Goal: Task Accomplishment & Management: Complete application form

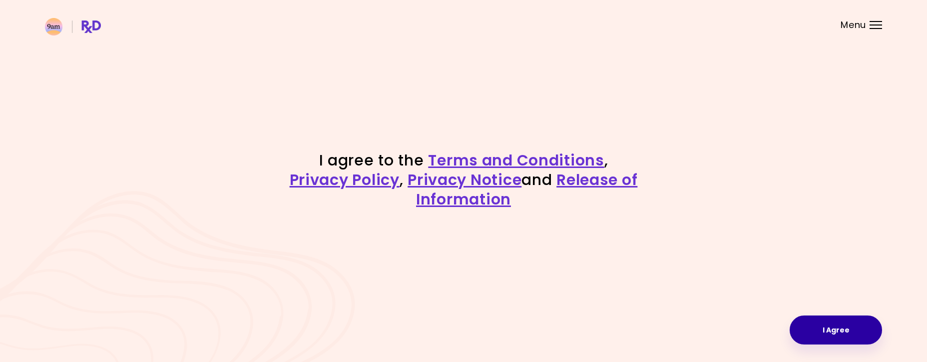
click at [844, 330] on button "I Agree" at bounding box center [836, 329] width 92 height 29
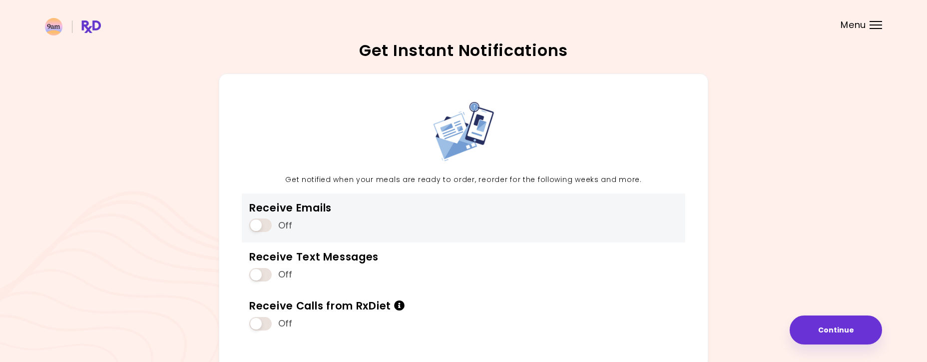
click at [260, 219] on span at bounding box center [260, 224] width 22 height 13
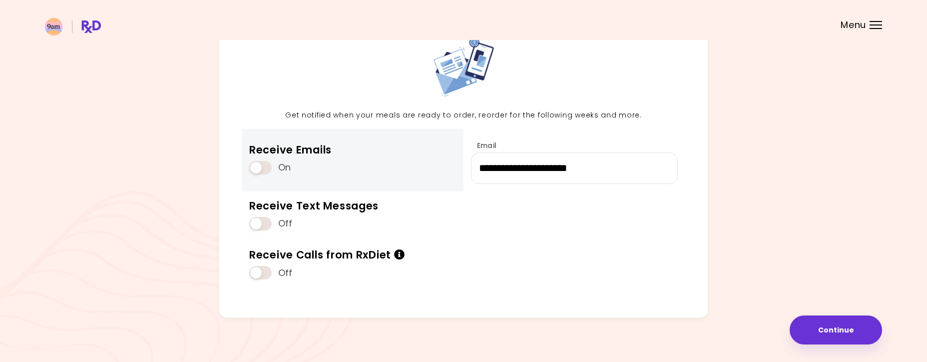
scroll to position [70, 0]
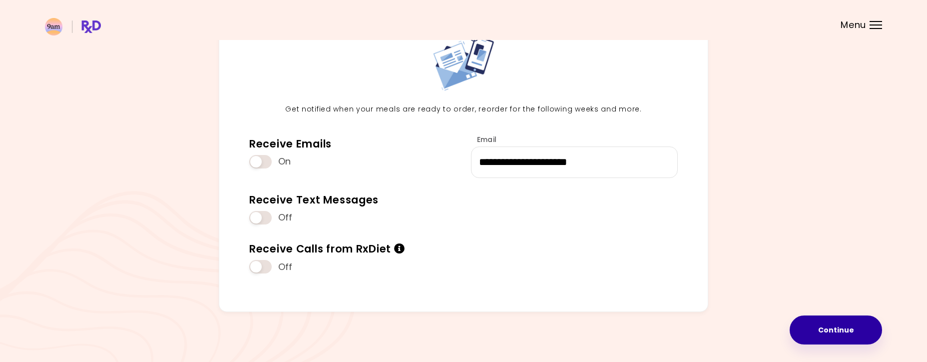
click at [835, 328] on button "Continue" at bounding box center [836, 329] width 92 height 29
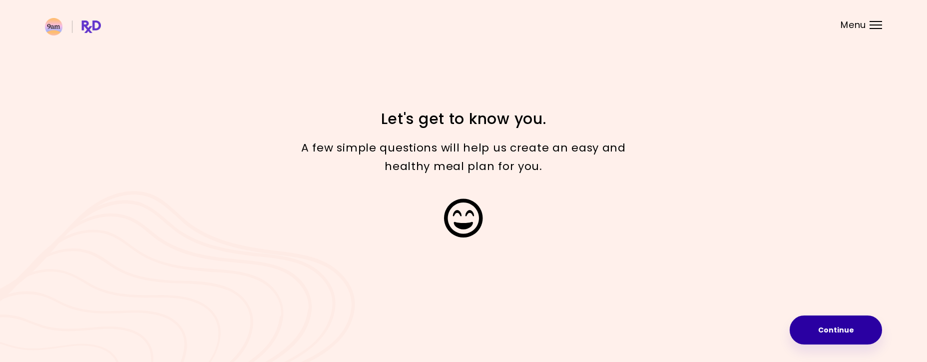
click at [828, 326] on button "Continue" at bounding box center [836, 329] width 92 height 29
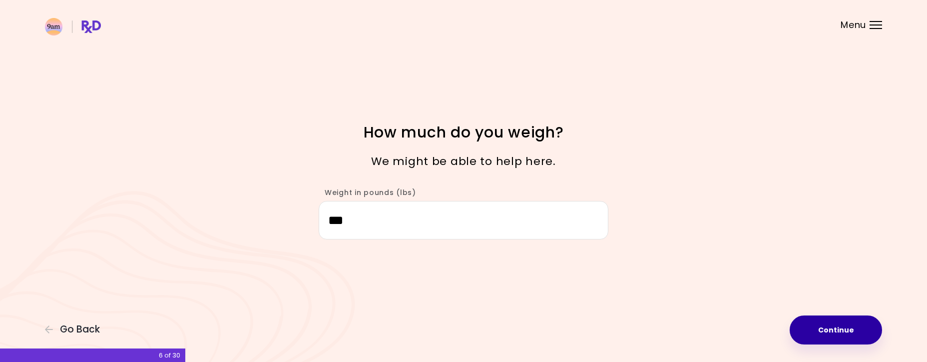
click at [839, 333] on button "Continue" at bounding box center [836, 329] width 92 height 29
select select "****"
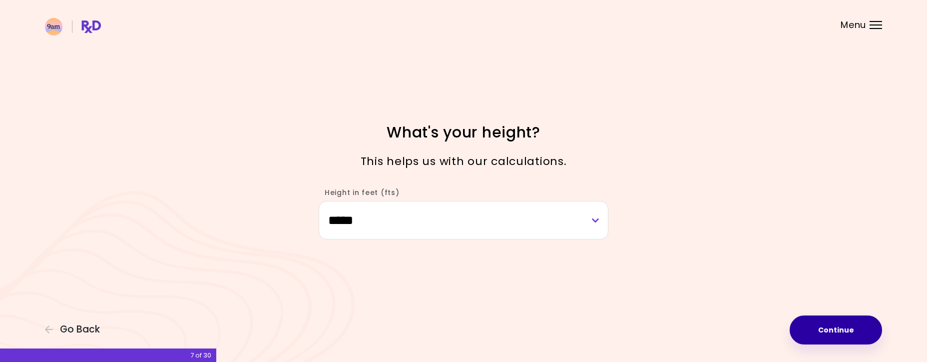
click at [837, 332] on button "Continue" at bounding box center [836, 329] width 92 height 29
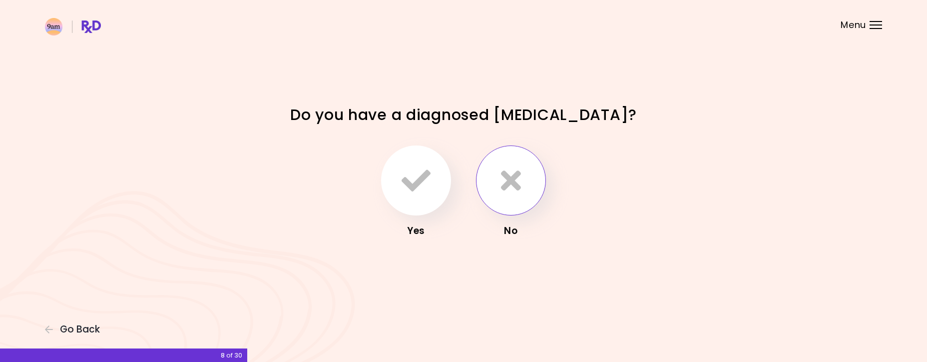
click at [513, 183] on icon "button" at bounding box center [511, 180] width 20 height 29
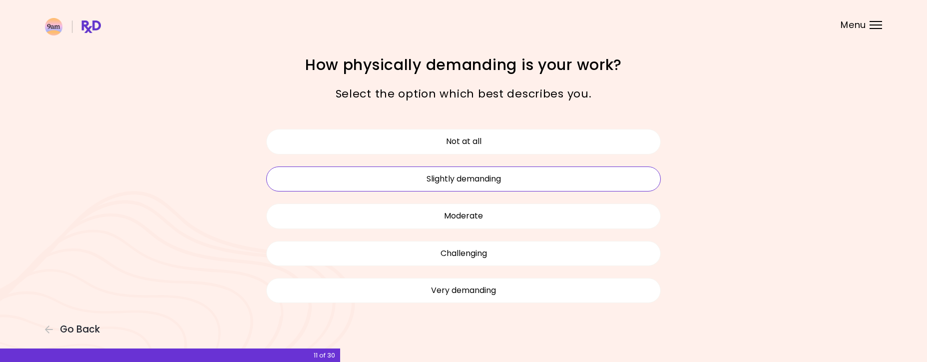
scroll to position [13, 0]
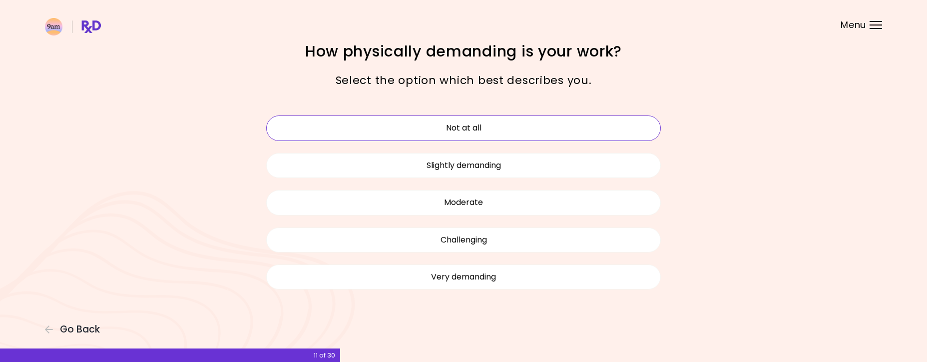
click at [454, 123] on button "Not at all" at bounding box center [463, 127] width 395 height 25
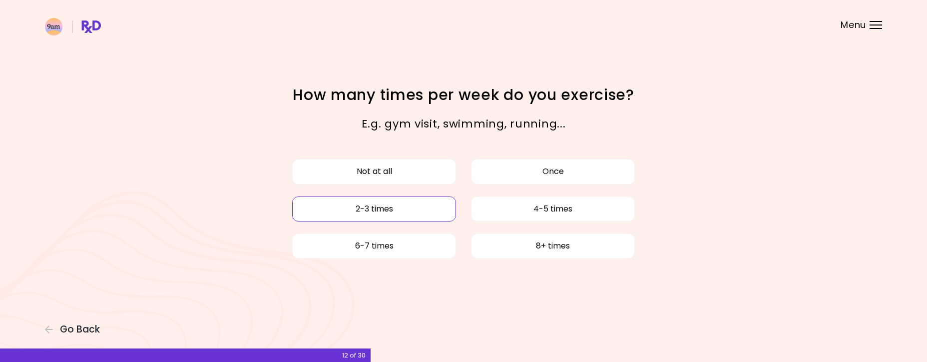
click at [413, 202] on button "2-3 times" at bounding box center [374, 208] width 164 height 25
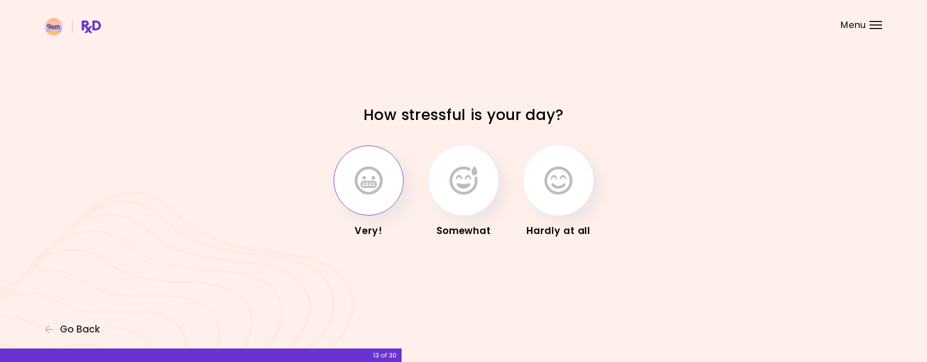
click at [355, 186] on icon "button" at bounding box center [369, 180] width 28 height 29
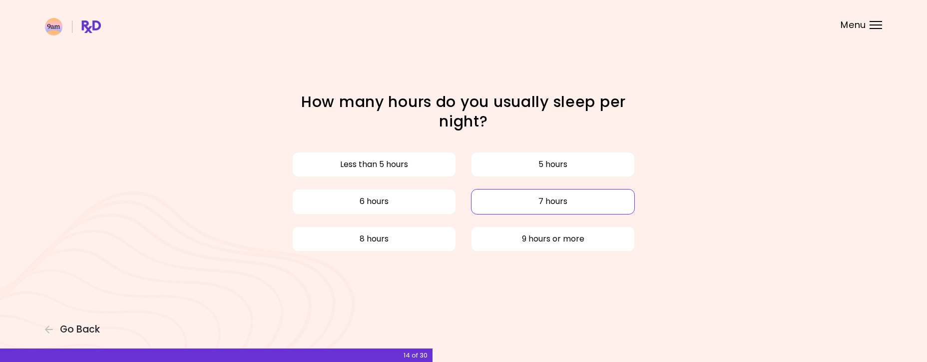
click at [570, 203] on button "7 hours" at bounding box center [553, 201] width 164 height 25
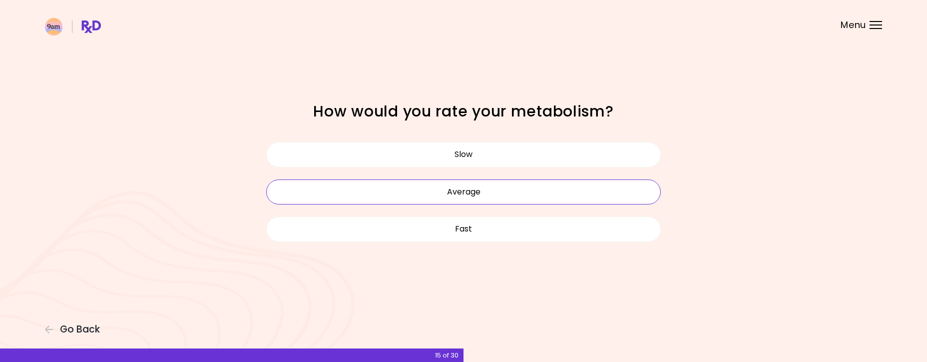
click at [570, 203] on button "Average" at bounding box center [463, 191] width 395 height 25
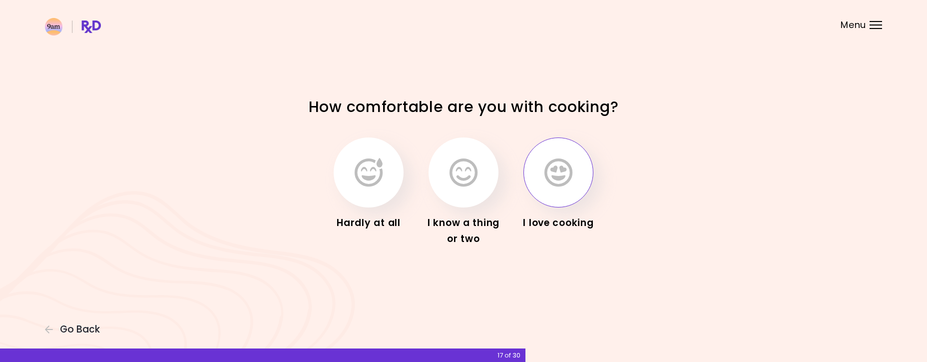
click at [567, 185] on icon "button" at bounding box center [558, 172] width 28 height 29
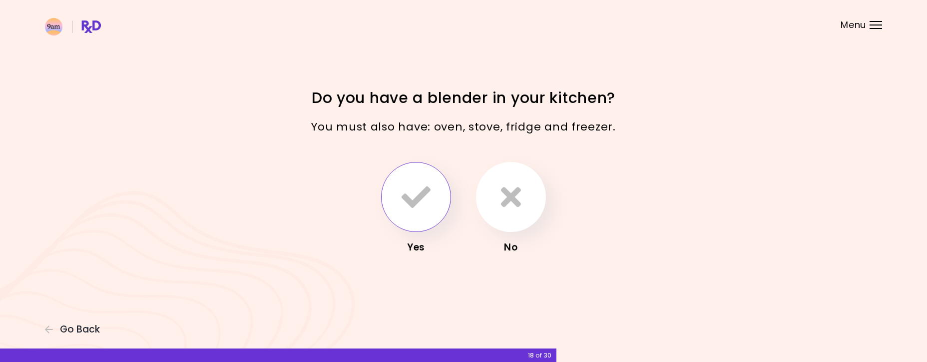
click at [414, 204] on icon "button" at bounding box center [416, 196] width 29 height 29
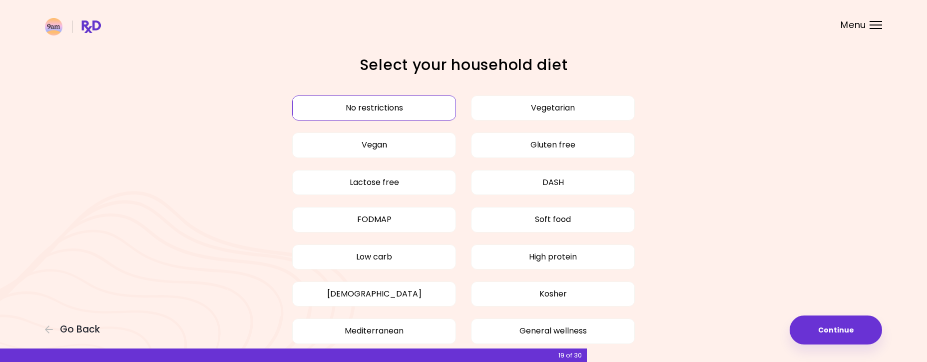
click at [405, 104] on button "No restrictions" at bounding box center [374, 107] width 164 height 25
click at [840, 330] on button "Continue" at bounding box center [836, 329] width 92 height 29
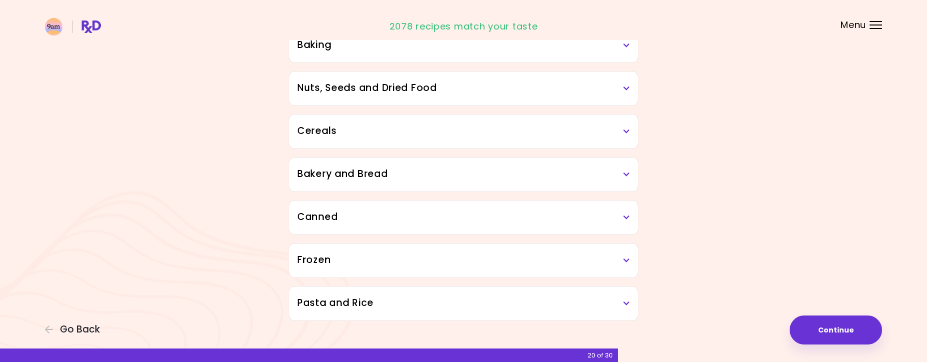
scroll to position [491, 0]
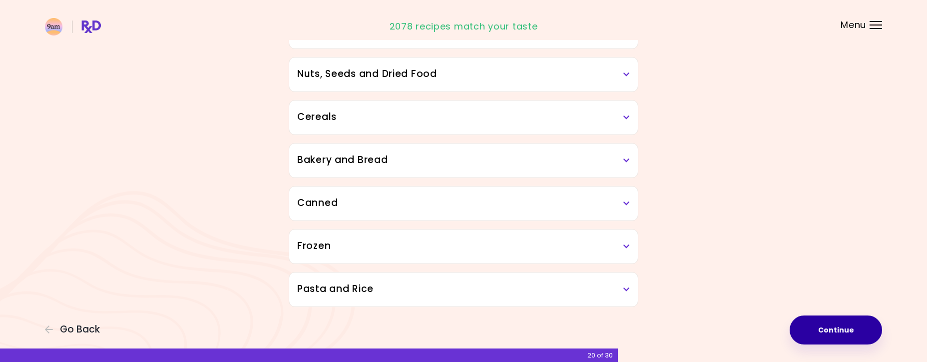
click at [819, 330] on button "Continue" at bounding box center [836, 329] width 92 height 29
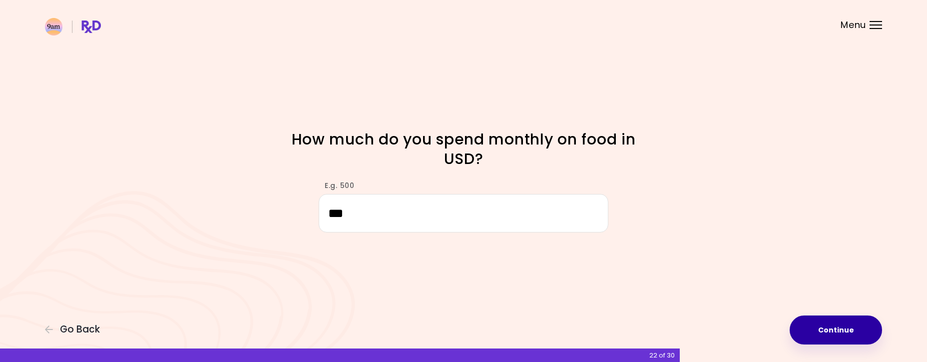
type input "***"
click at [835, 325] on button "Continue" at bounding box center [836, 329] width 92 height 29
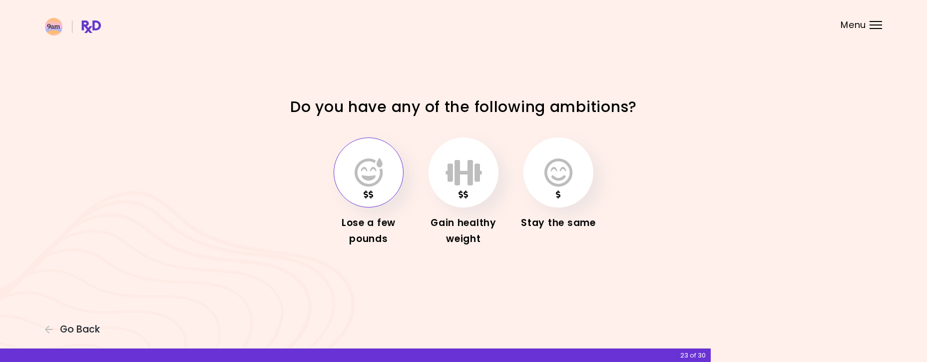
click at [382, 178] on icon "button" at bounding box center [369, 172] width 28 height 29
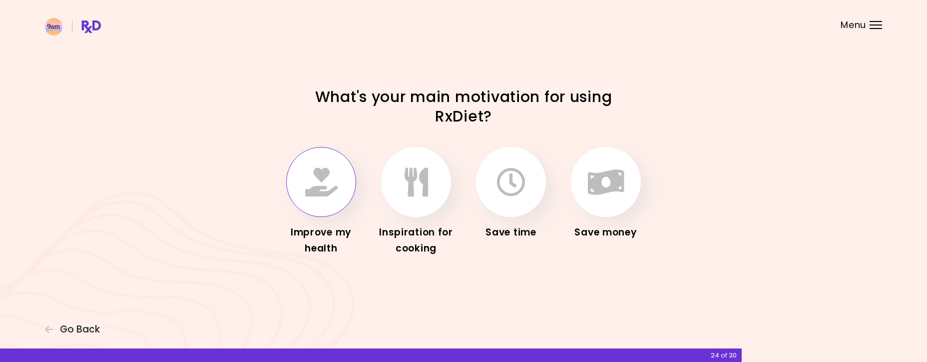
click at [328, 171] on icon "button" at bounding box center [321, 181] width 32 height 29
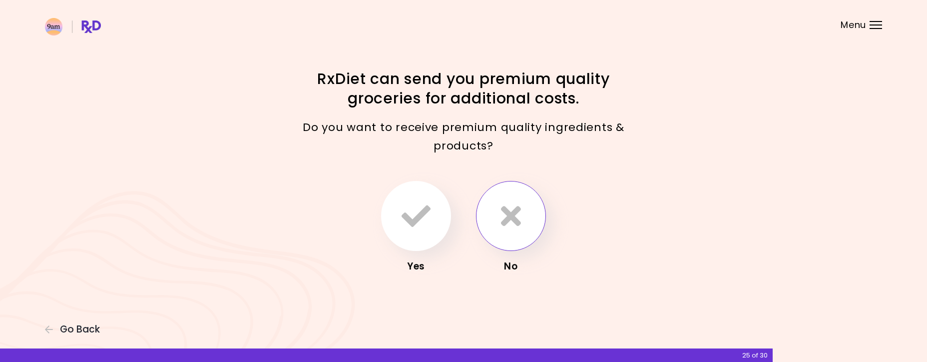
click at [500, 213] on button "button" at bounding box center [511, 216] width 70 height 70
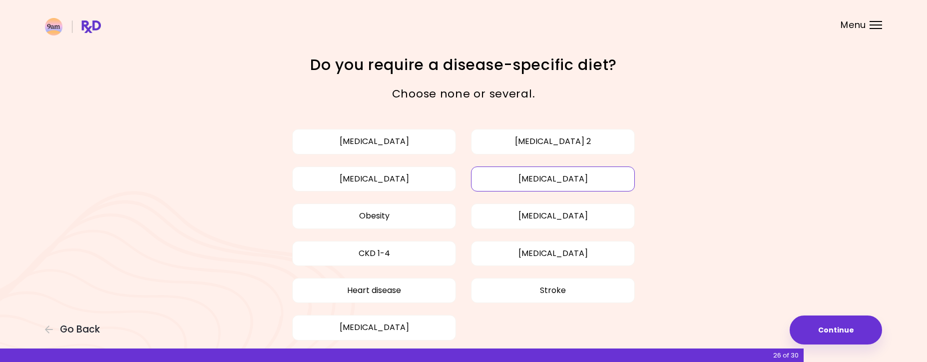
click at [523, 175] on button "[MEDICAL_DATA]" at bounding box center [553, 178] width 164 height 25
click at [410, 216] on button "Obesity" at bounding box center [374, 215] width 164 height 25
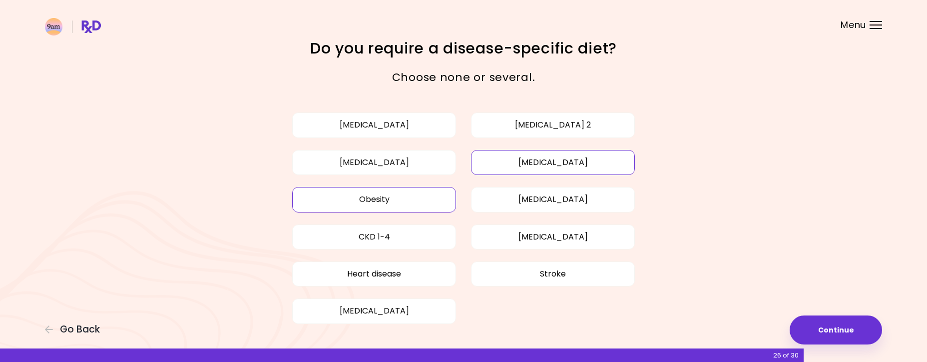
scroll to position [13, 0]
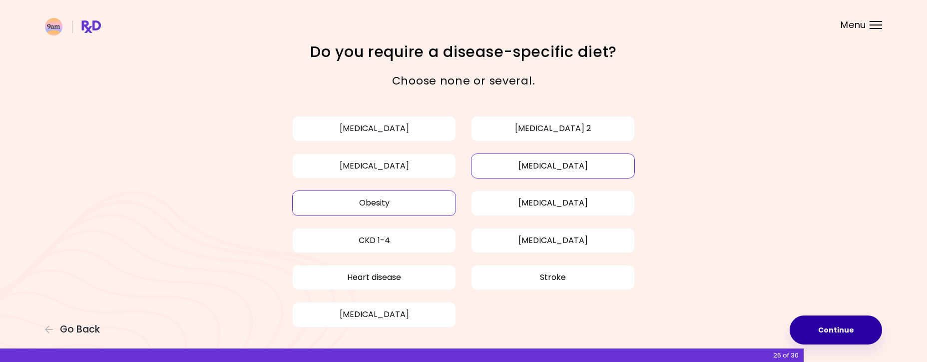
click at [834, 325] on button "Continue" at bounding box center [836, 329] width 92 height 29
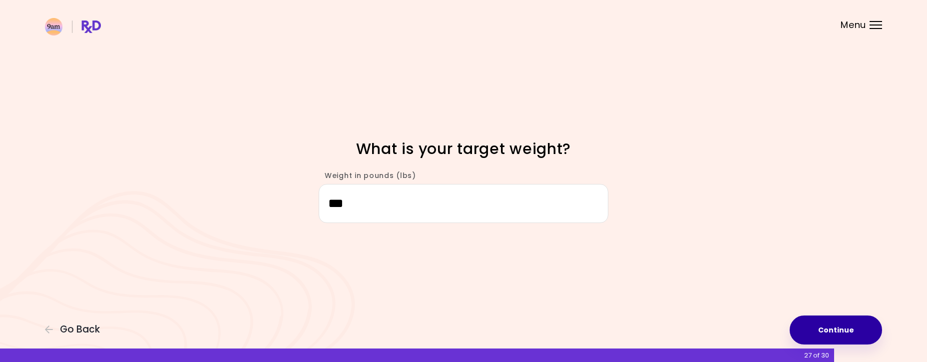
type input "***"
click at [832, 323] on button "Continue" at bounding box center [836, 329] width 92 height 29
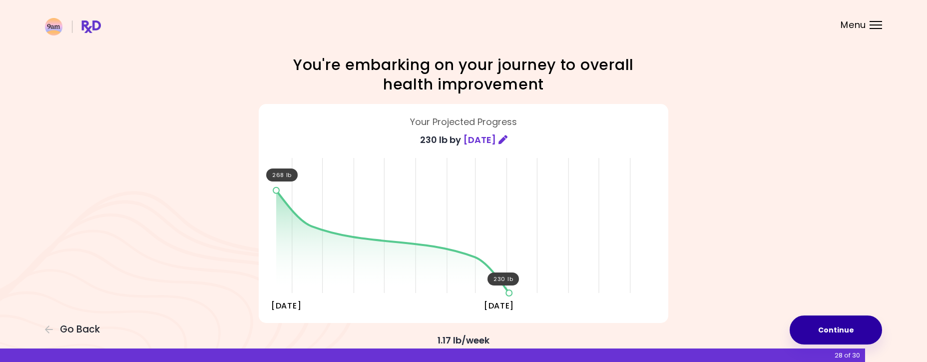
click at [832, 323] on button "Continue" at bounding box center [836, 329] width 92 height 29
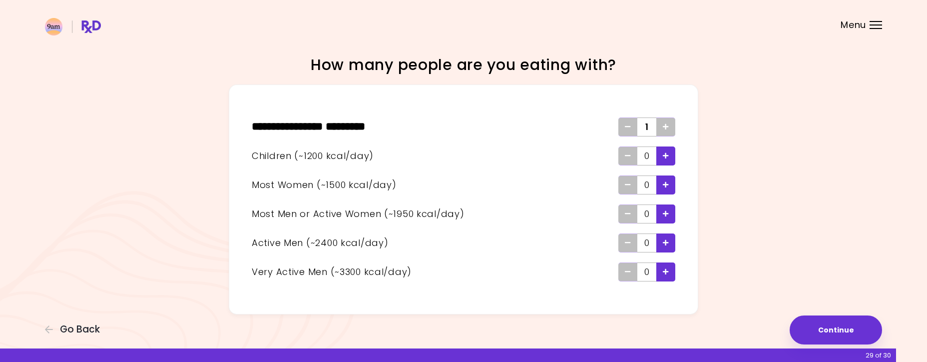
click at [661, 155] on div "Add - Child" at bounding box center [665, 155] width 19 height 19
click at [669, 190] on div "Add - Woman" at bounding box center [665, 184] width 19 height 19
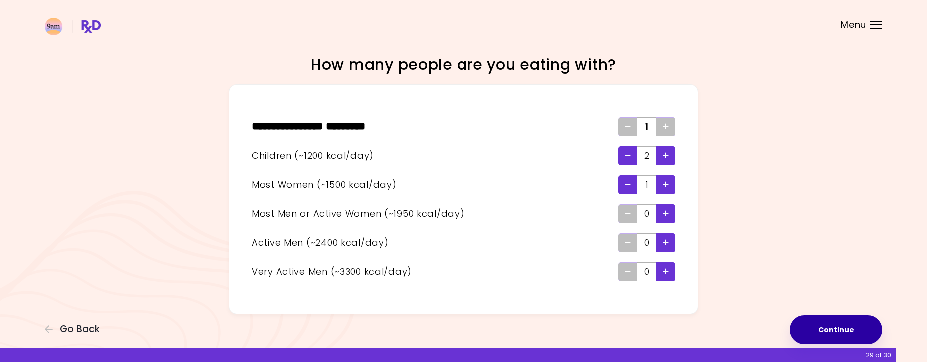
click at [842, 334] on button "Continue" at bounding box center [836, 329] width 92 height 29
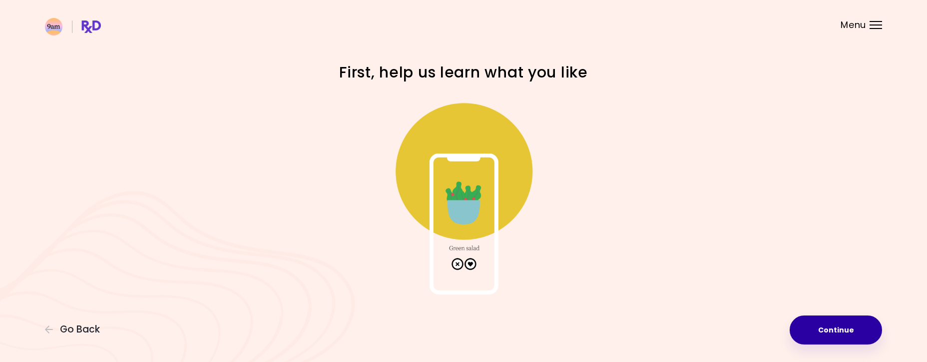
click at [842, 334] on button "Continue" at bounding box center [836, 329] width 92 height 29
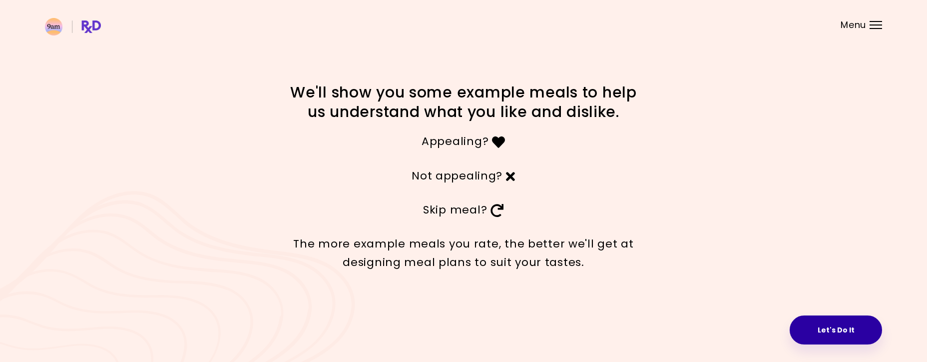
click at [824, 328] on button "Let's Do It" at bounding box center [836, 329] width 92 height 29
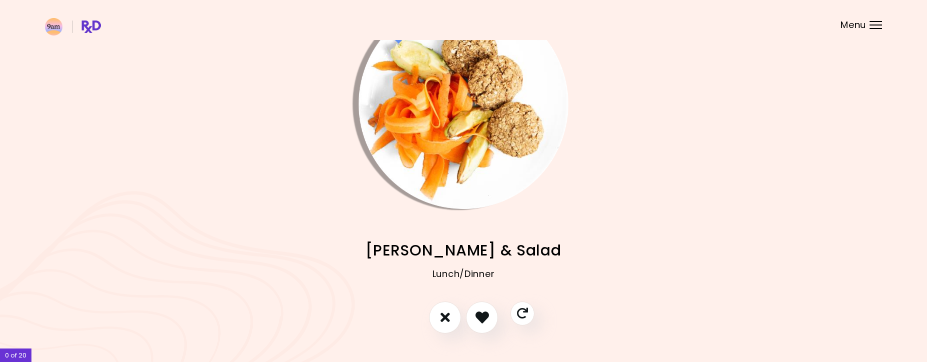
scroll to position [46, 0]
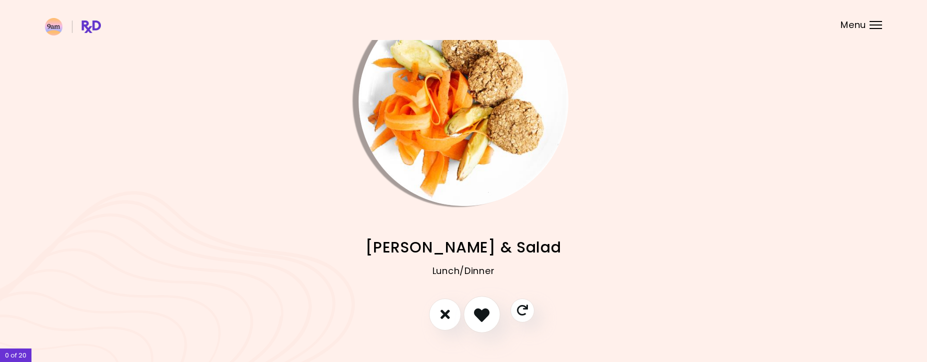
click at [493, 313] on button "I like this recipe" at bounding box center [481, 314] width 37 height 37
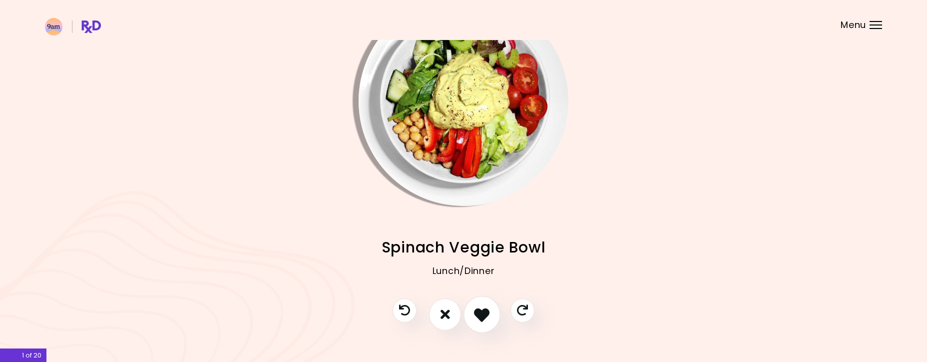
click at [490, 313] on button "I like this recipe" at bounding box center [481, 314] width 37 height 37
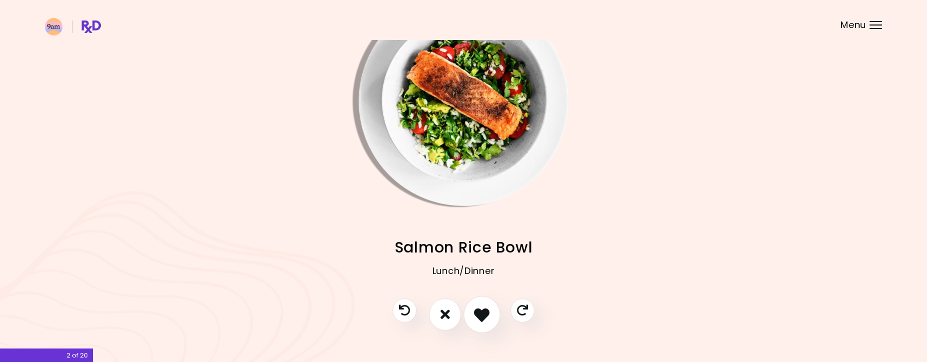
click at [490, 313] on button "I like this recipe" at bounding box center [481, 314] width 37 height 37
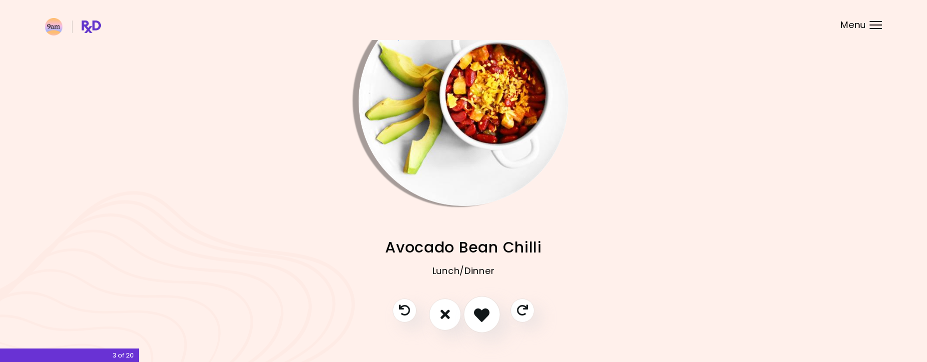
click at [482, 311] on icon "I like this recipe" at bounding box center [481, 313] width 15 height 15
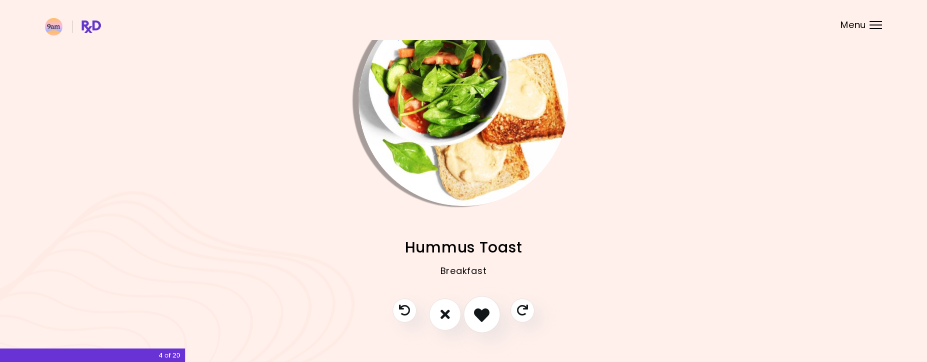
click at [482, 311] on icon "I like this recipe" at bounding box center [481, 313] width 15 height 15
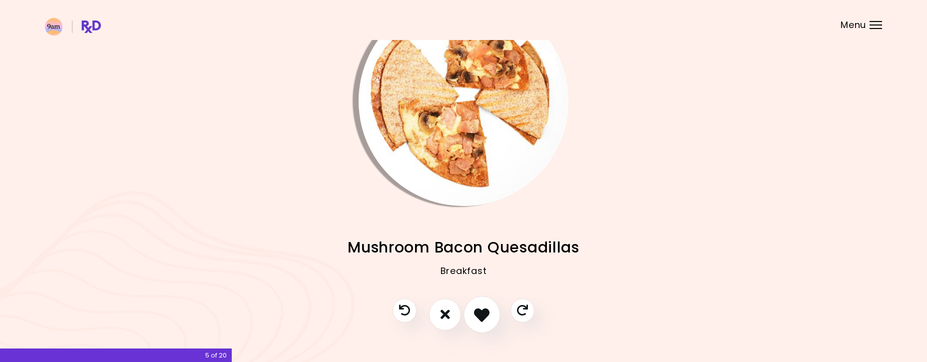
click at [482, 311] on icon "I like this recipe" at bounding box center [481, 313] width 15 height 15
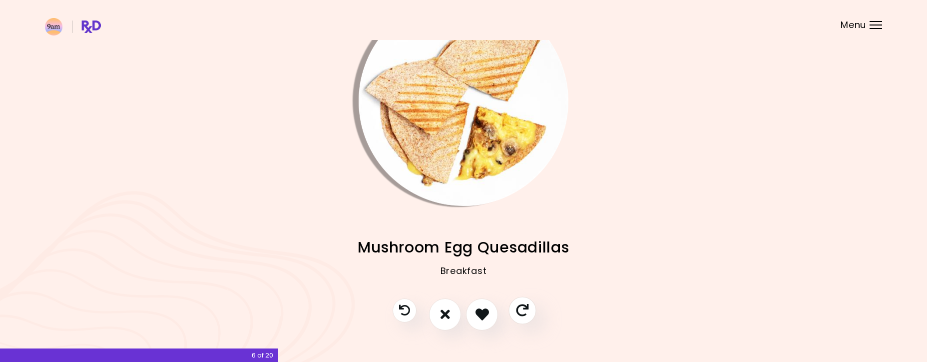
click at [521, 309] on icon "Skip" at bounding box center [522, 310] width 12 height 12
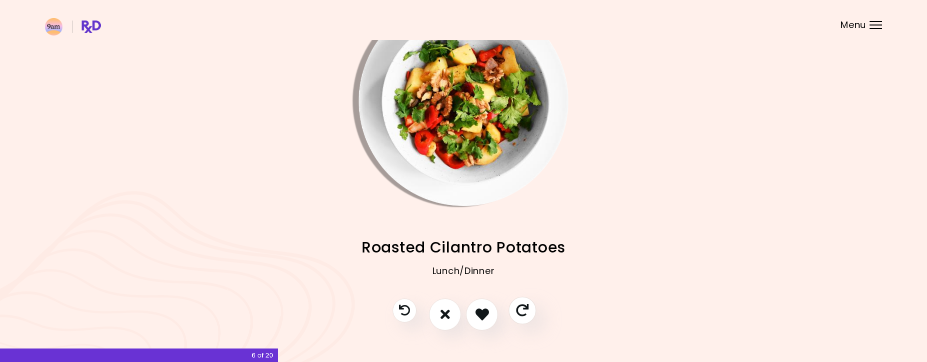
click at [524, 309] on icon "Skip" at bounding box center [522, 310] width 12 height 12
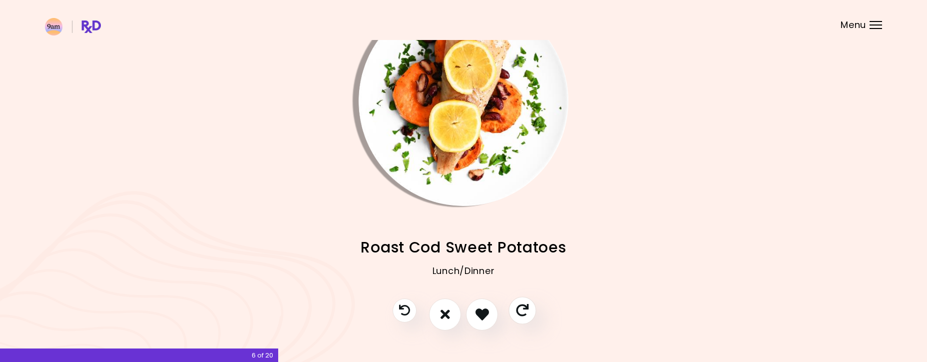
click at [524, 309] on icon "Skip" at bounding box center [522, 310] width 12 height 12
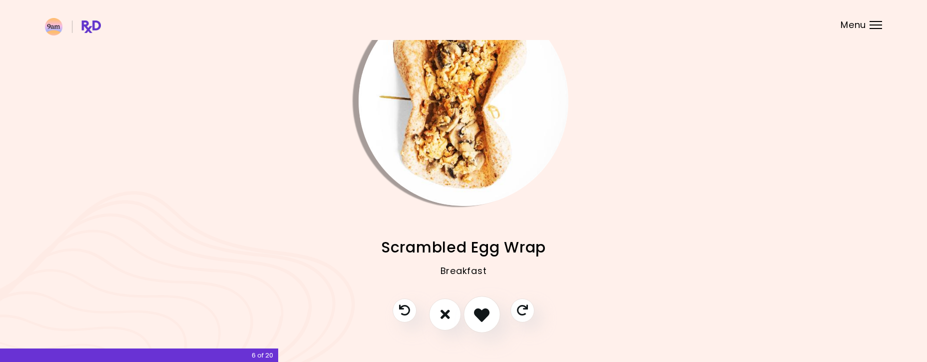
click at [483, 314] on icon "I like this recipe" at bounding box center [481, 313] width 15 height 15
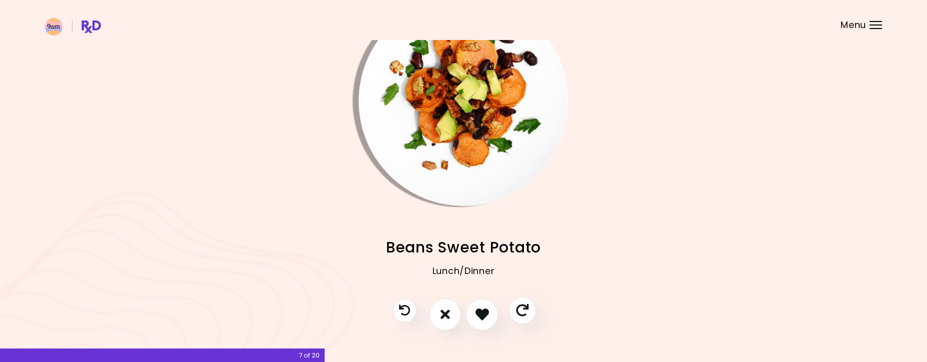
click at [519, 309] on icon "Skip" at bounding box center [522, 310] width 12 height 12
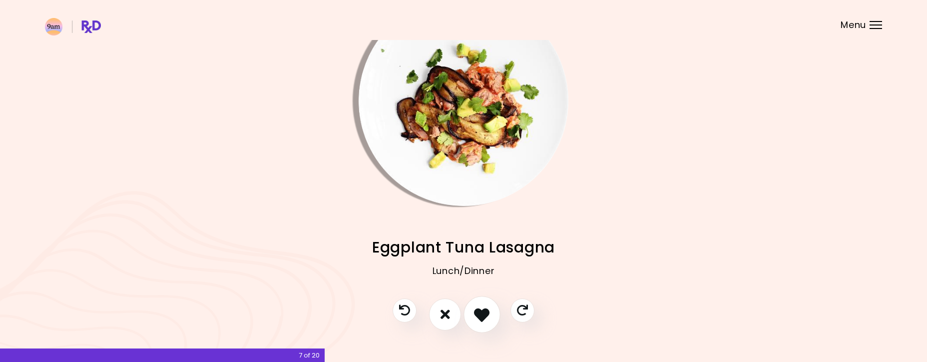
scroll to position [46, 0]
click at [477, 309] on icon "I like this recipe" at bounding box center [481, 314] width 15 height 15
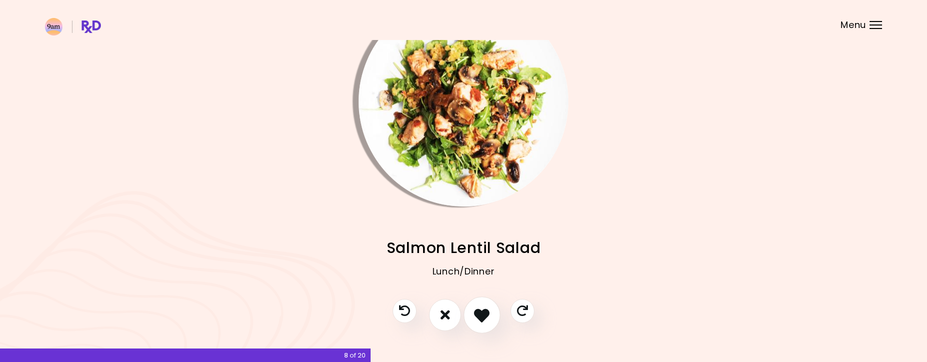
click at [477, 309] on icon "I like this recipe" at bounding box center [481, 314] width 15 height 15
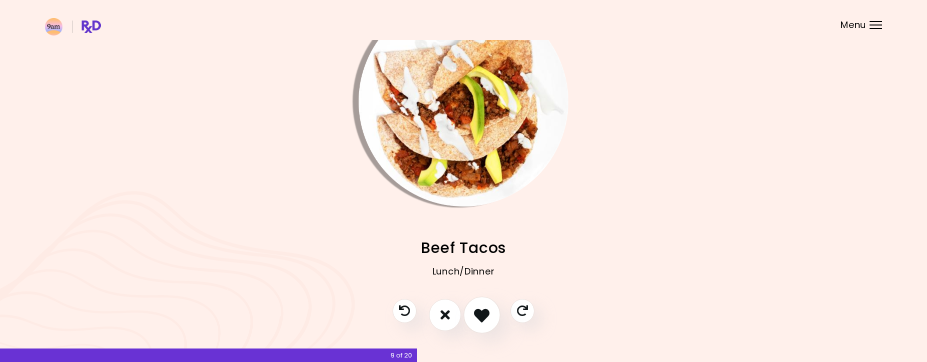
click at [477, 309] on icon "I like this recipe" at bounding box center [481, 314] width 15 height 15
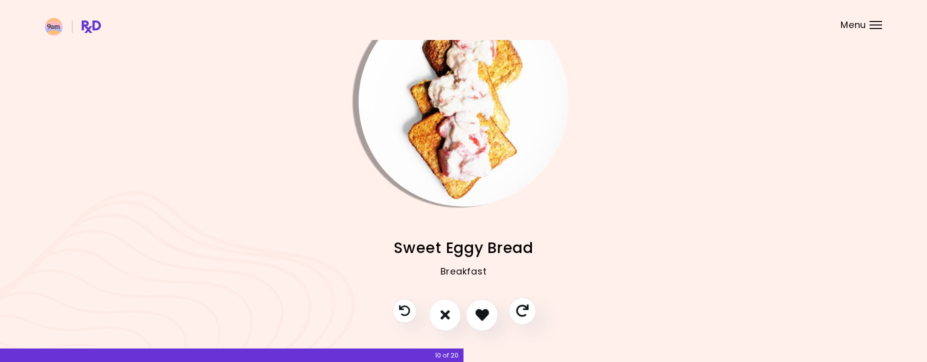
click at [516, 303] on button "Skip" at bounding box center [521, 310] width 27 height 27
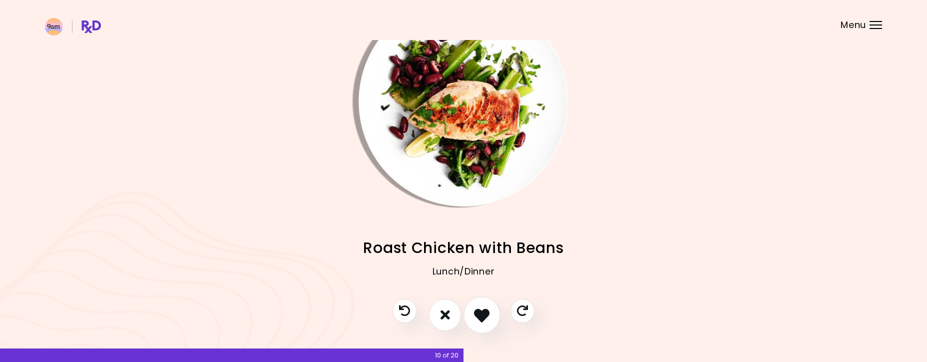
click at [485, 311] on icon "I like this recipe" at bounding box center [481, 314] width 15 height 15
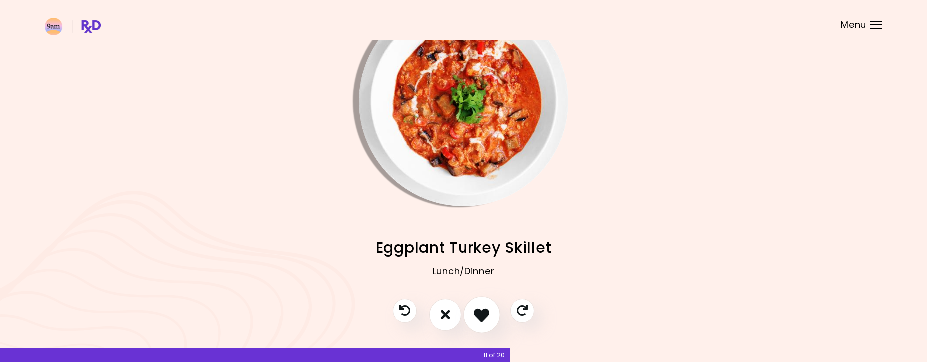
click at [485, 311] on icon "I like this recipe" at bounding box center [481, 314] width 15 height 15
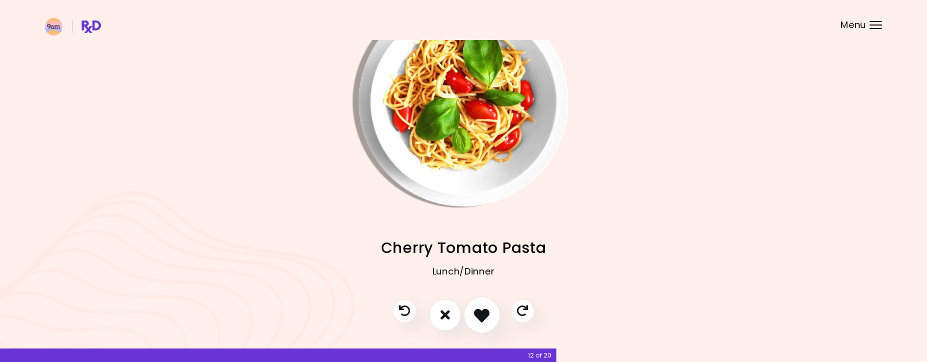
click at [485, 311] on icon "I like this recipe" at bounding box center [481, 314] width 15 height 15
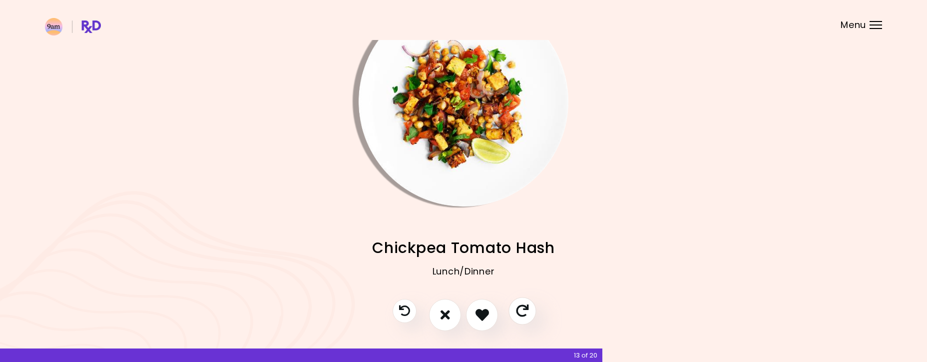
click at [529, 308] on button "Skip" at bounding box center [521, 310] width 27 height 27
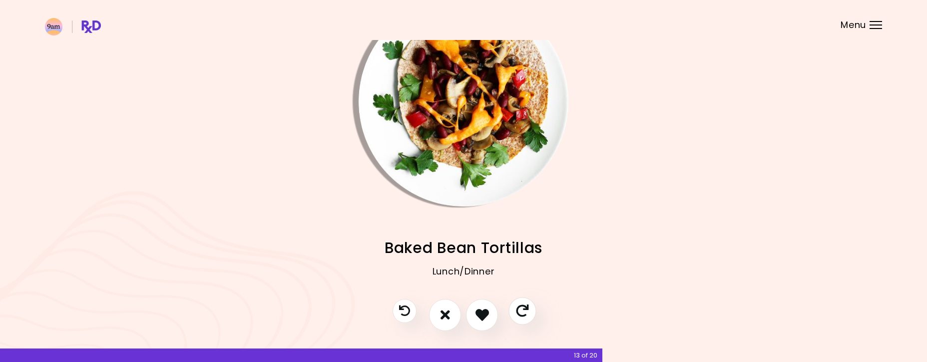
click at [525, 310] on icon "Skip" at bounding box center [522, 310] width 12 height 12
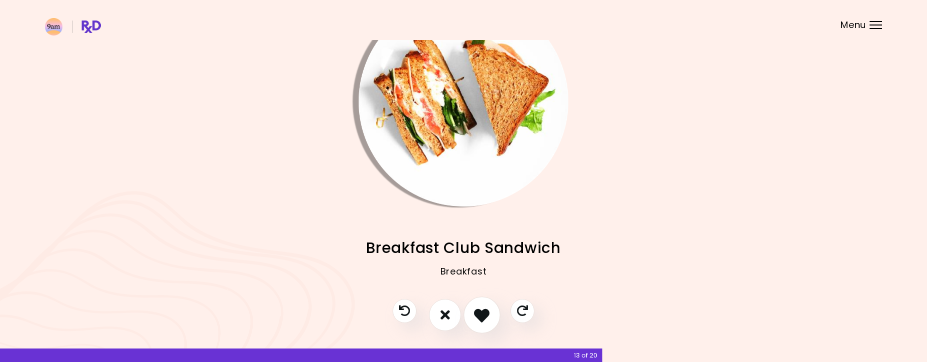
click at [478, 313] on icon "I like this recipe" at bounding box center [481, 314] width 15 height 15
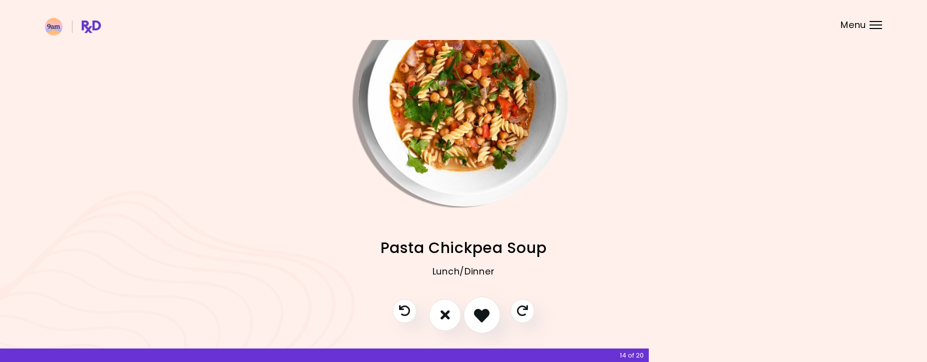
click at [478, 313] on icon "I like this recipe" at bounding box center [481, 314] width 15 height 15
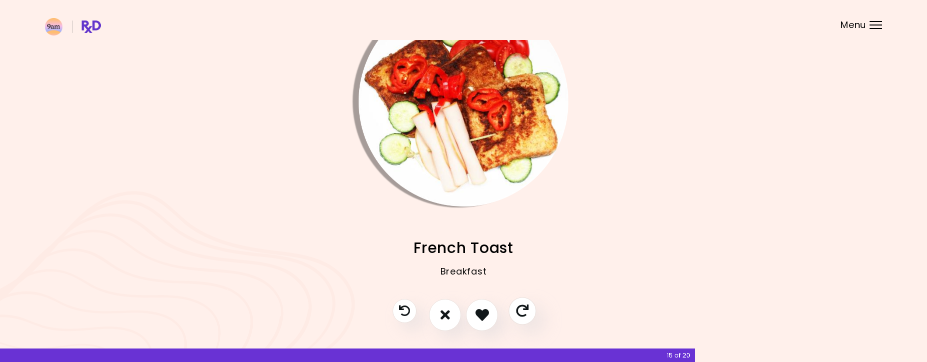
click at [515, 310] on button "Skip" at bounding box center [521, 310] width 27 height 27
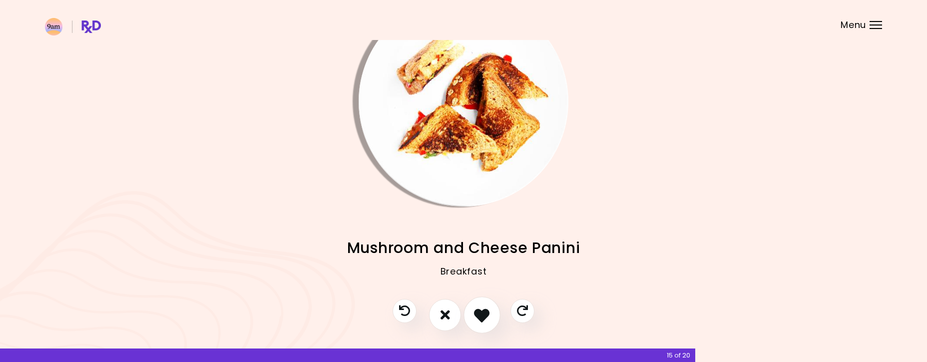
click at [464, 310] on button "I like this recipe" at bounding box center [481, 314] width 37 height 37
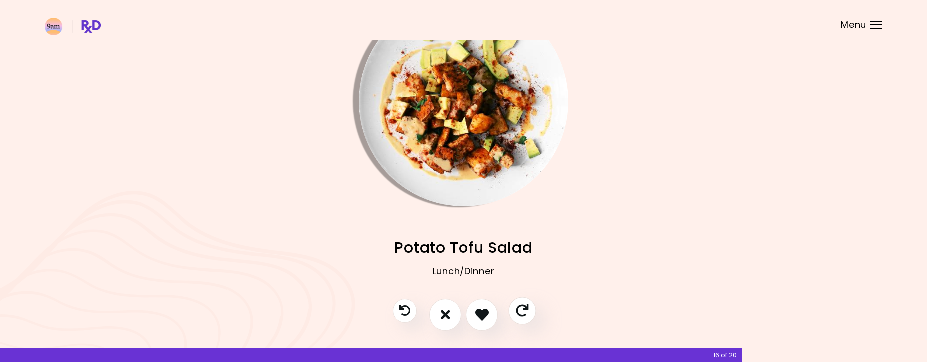
click at [520, 308] on icon "Skip" at bounding box center [522, 310] width 12 height 12
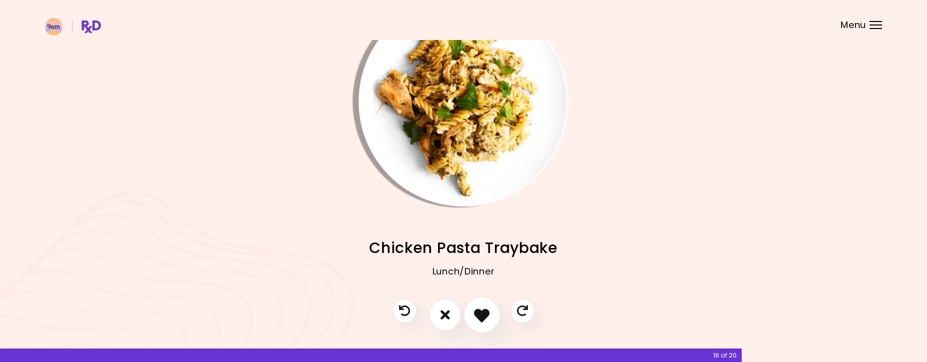
click at [484, 308] on icon "I like this recipe" at bounding box center [481, 314] width 15 height 15
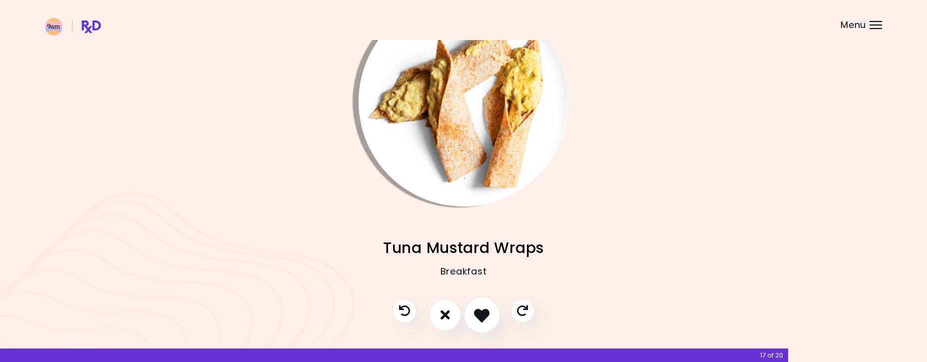
click at [484, 308] on icon "I like this recipe" at bounding box center [481, 314] width 15 height 15
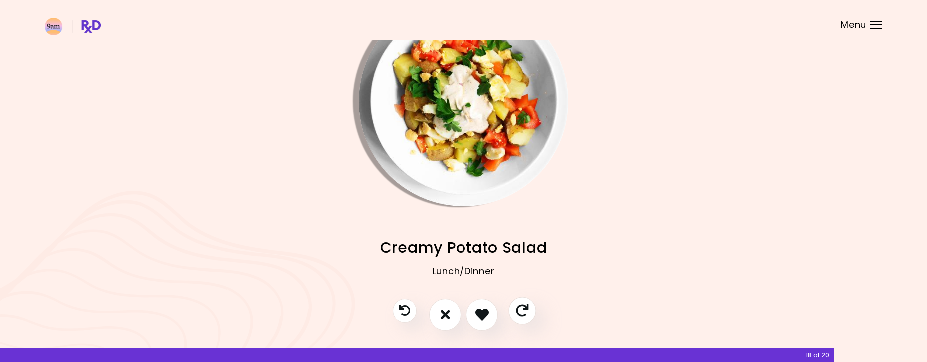
click at [519, 307] on icon "Skip" at bounding box center [522, 310] width 12 height 12
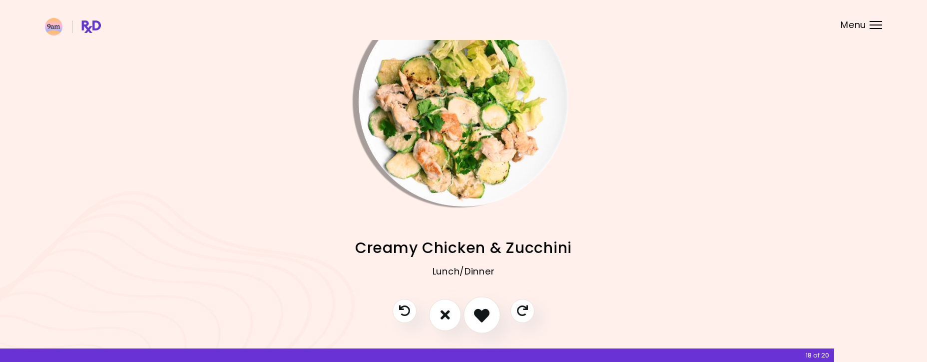
click at [487, 310] on icon "I like this recipe" at bounding box center [481, 314] width 15 height 15
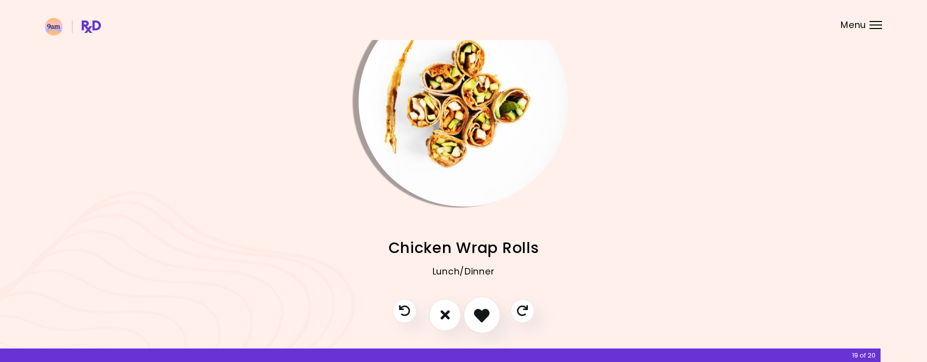
click at [487, 310] on icon "I like this recipe" at bounding box center [481, 314] width 15 height 15
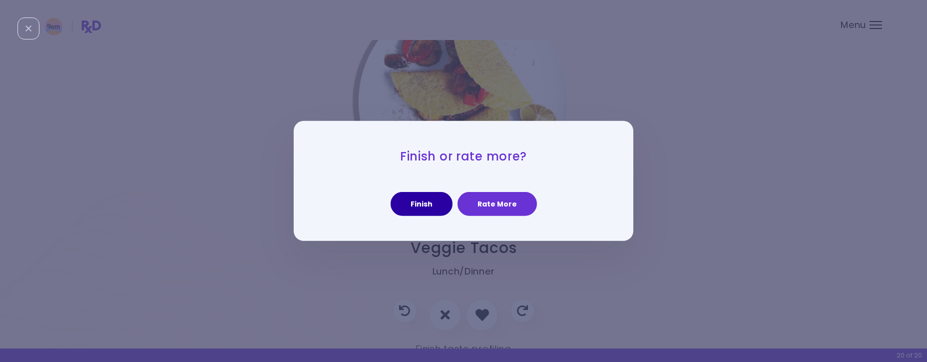
click at [449, 208] on button "Finish" at bounding box center [422, 204] width 62 height 24
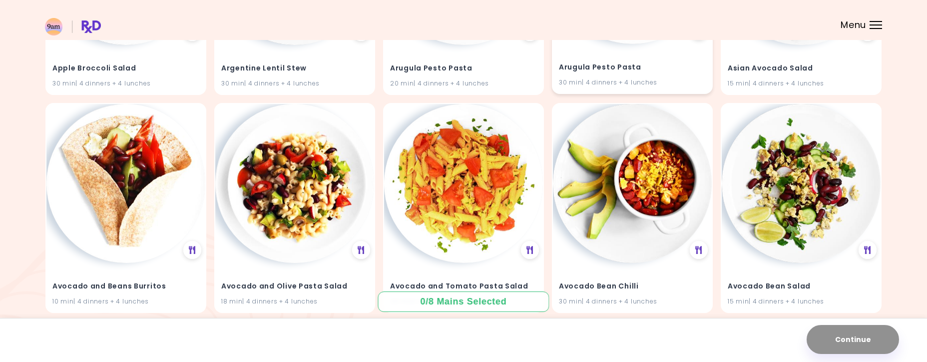
scroll to position [263, 0]
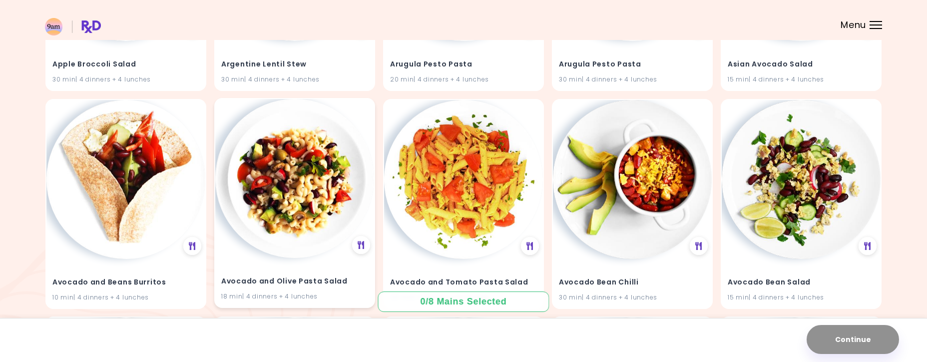
click at [293, 179] on img at bounding box center [294, 178] width 159 height 159
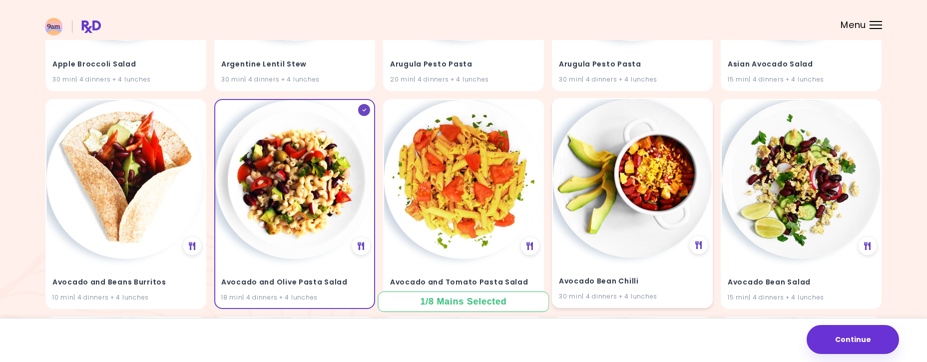
click at [649, 196] on img at bounding box center [632, 178] width 159 height 159
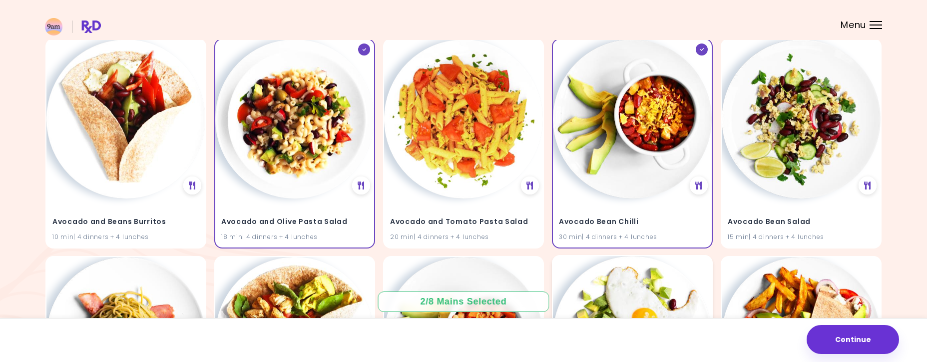
scroll to position [478, 0]
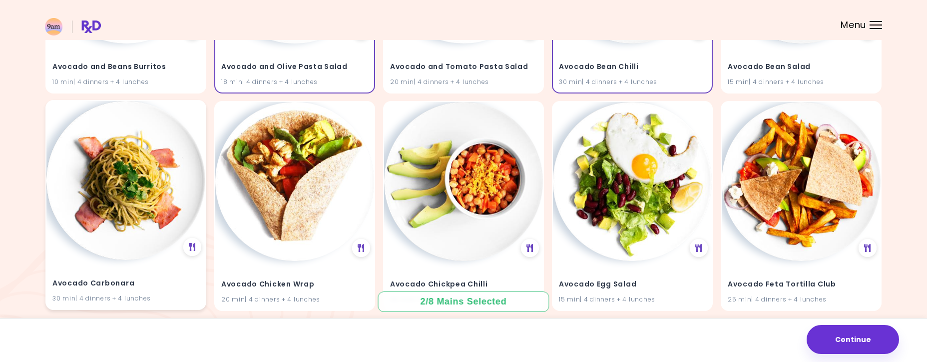
click at [107, 200] on img at bounding box center [125, 180] width 159 height 159
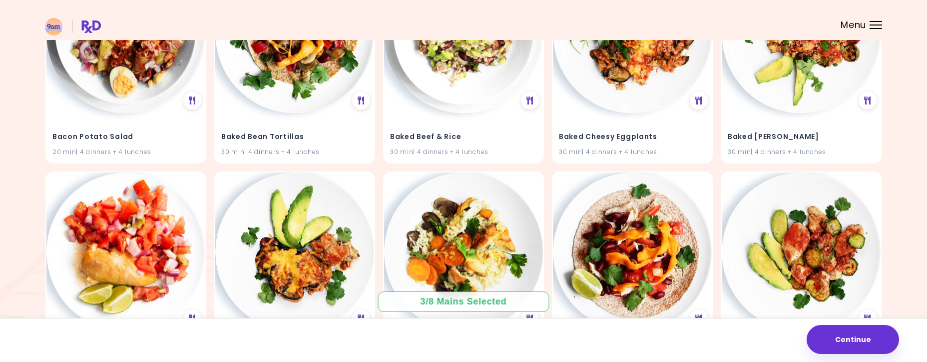
scroll to position [1850, 0]
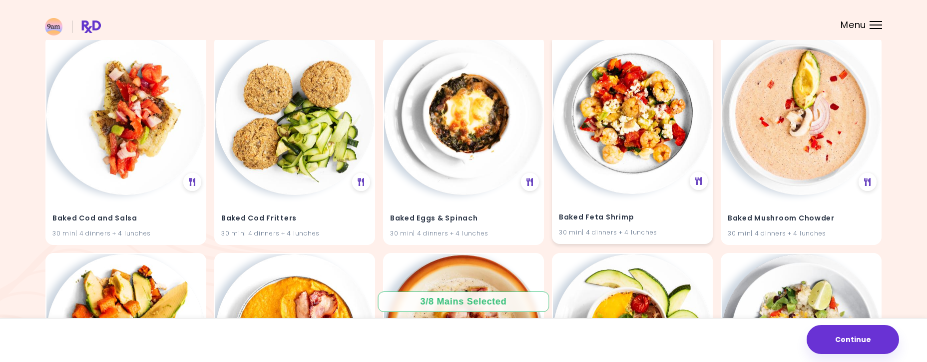
click at [656, 132] on img at bounding box center [632, 114] width 159 height 159
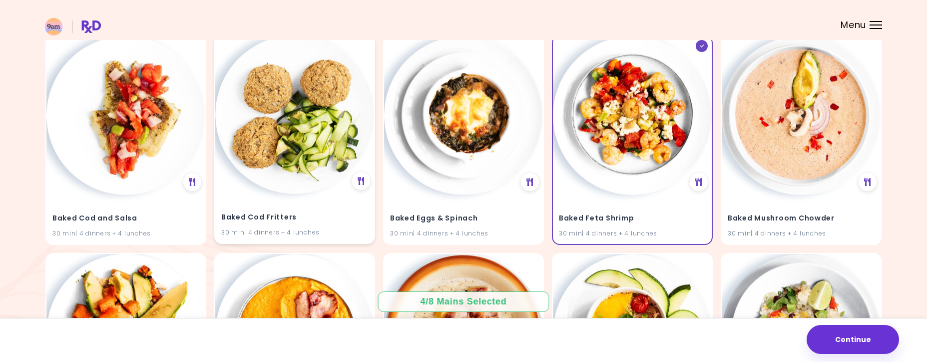
click at [283, 144] on img at bounding box center [294, 114] width 159 height 159
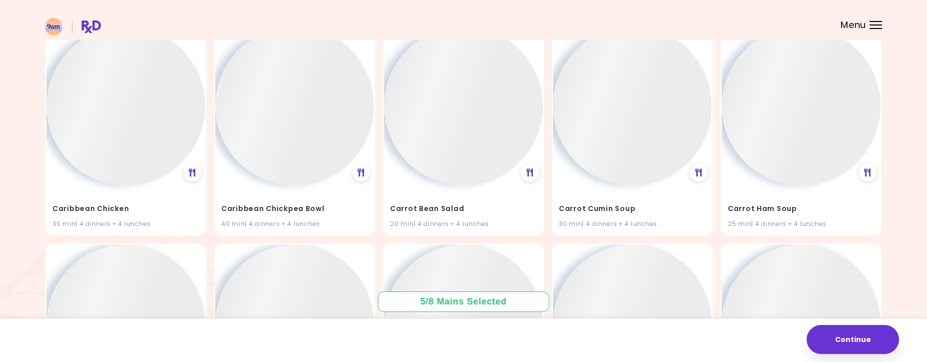
scroll to position [7946, 0]
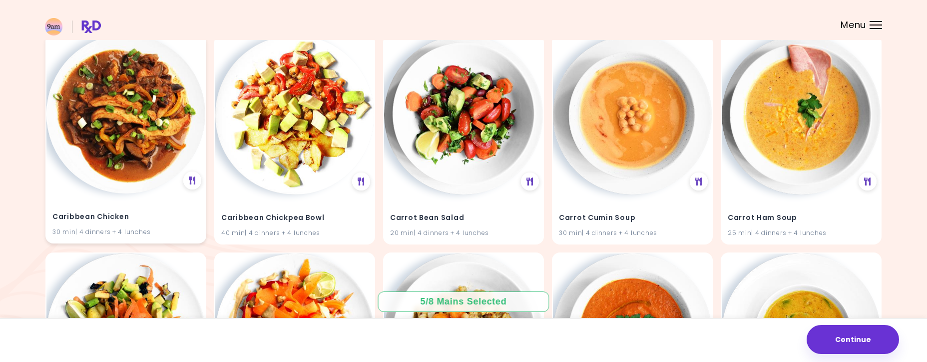
click at [147, 137] on img at bounding box center [125, 113] width 159 height 159
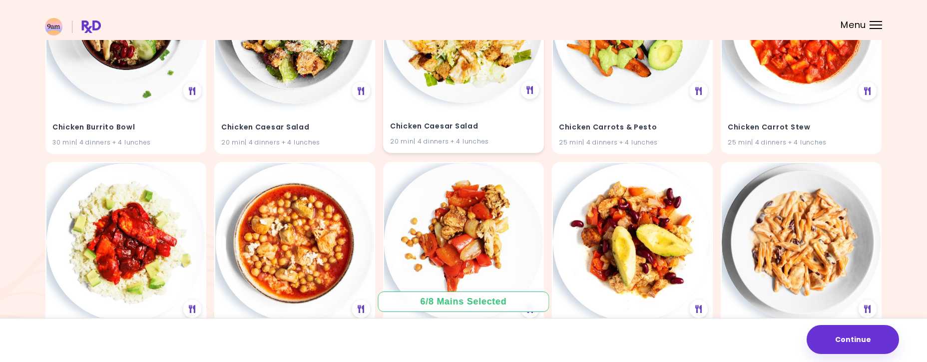
scroll to position [10567, 0]
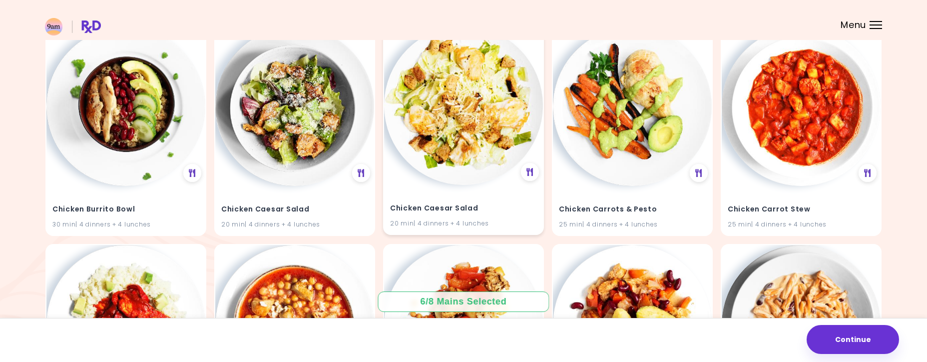
click at [504, 107] on img at bounding box center [463, 105] width 159 height 159
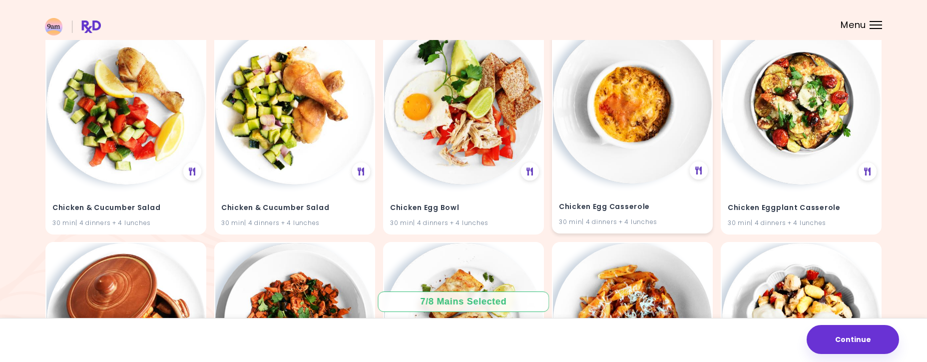
scroll to position [11359, 0]
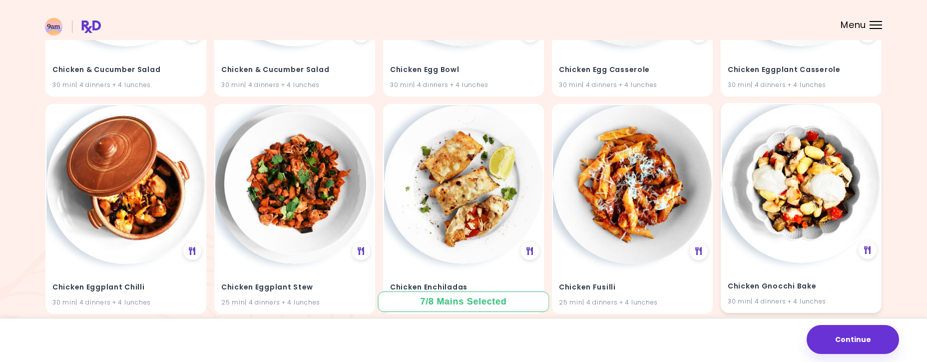
click at [774, 178] on img at bounding box center [801, 183] width 159 height 159
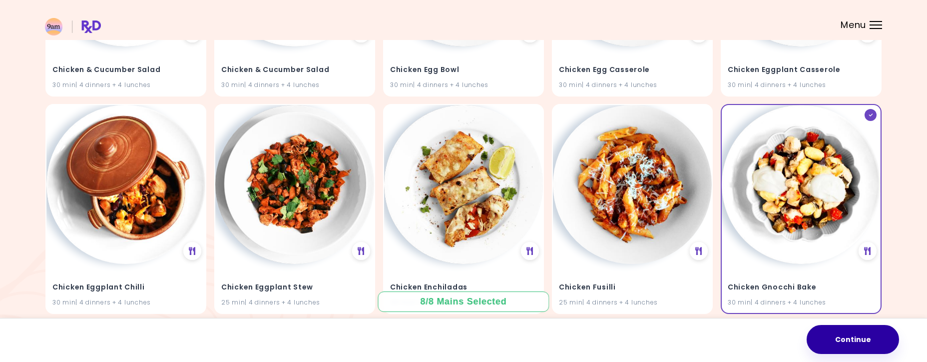
click at [845, 337] on button "Continue" at bounding box center [853, 339] width 92 height 29
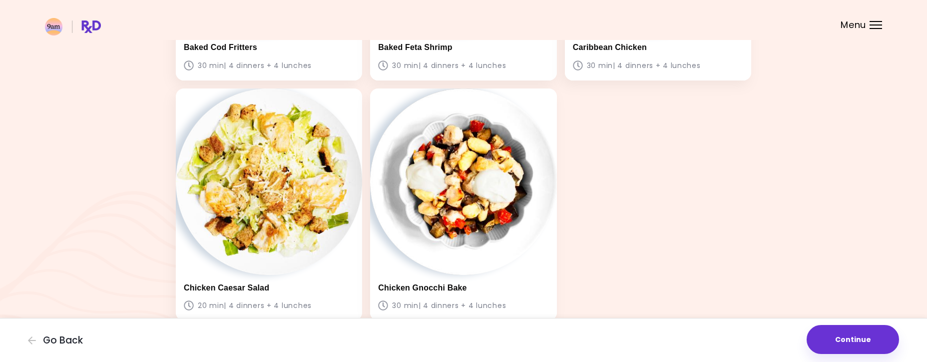
scroll to position [536, 0]
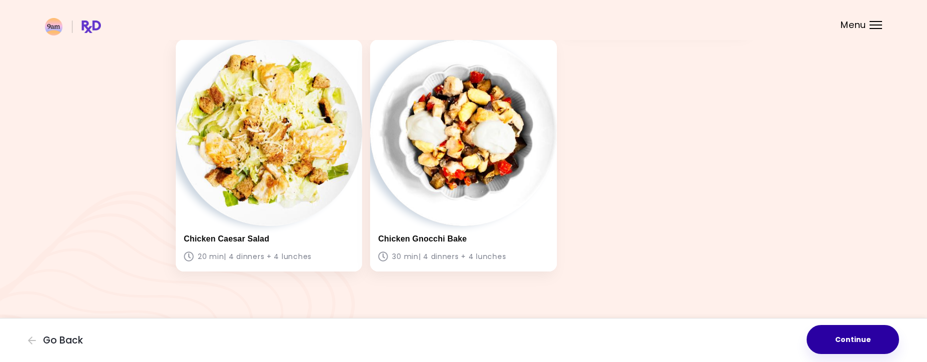
click at [841, 346] on button "Continue" at bounding box center [853, 339] width 92 height 29
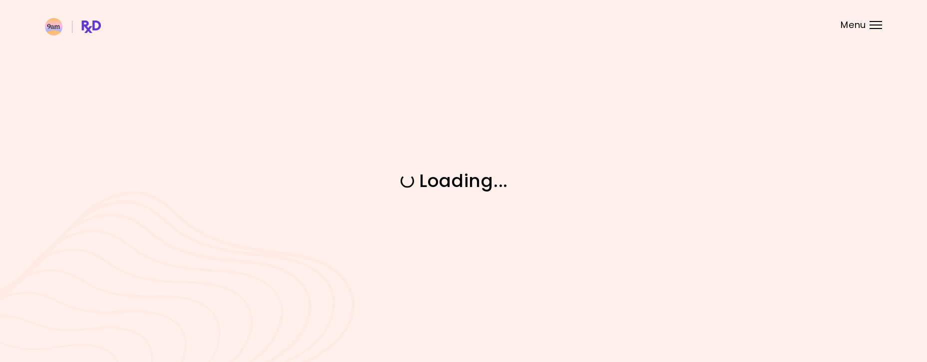
scroll to position [0, 0]
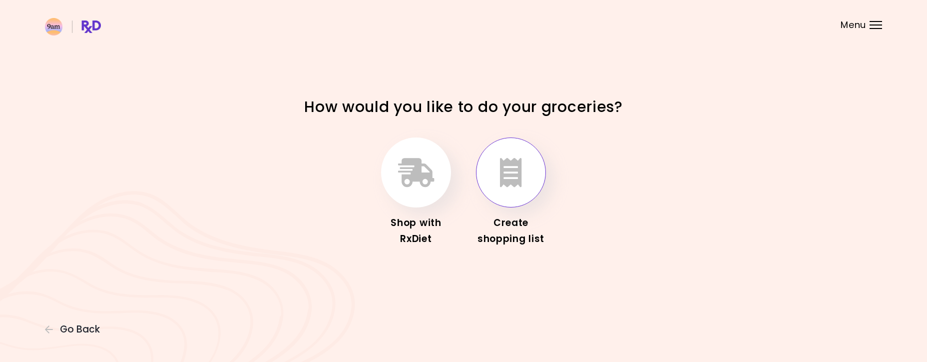
click at [520, 166] on icon "button" at bounding box center [511, 172] width 22 height 29
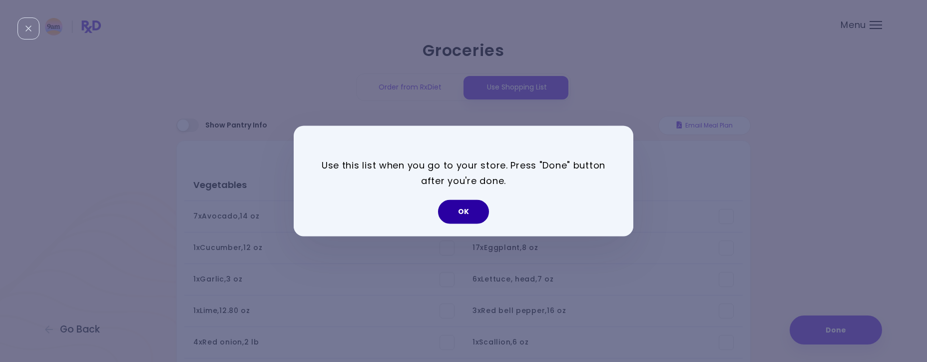
click at [469, 218] on button "OK" at bounding box center [463, 212] width 51 height 24
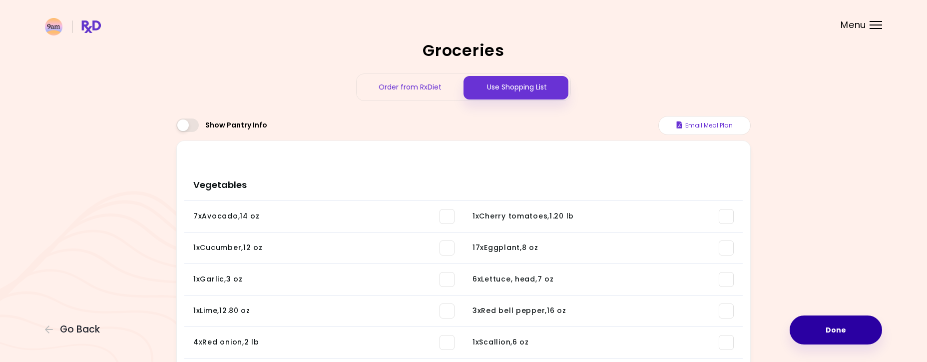
click at [824, 327] on button "Done" at bounding box center [836, 329] width 92 height 29
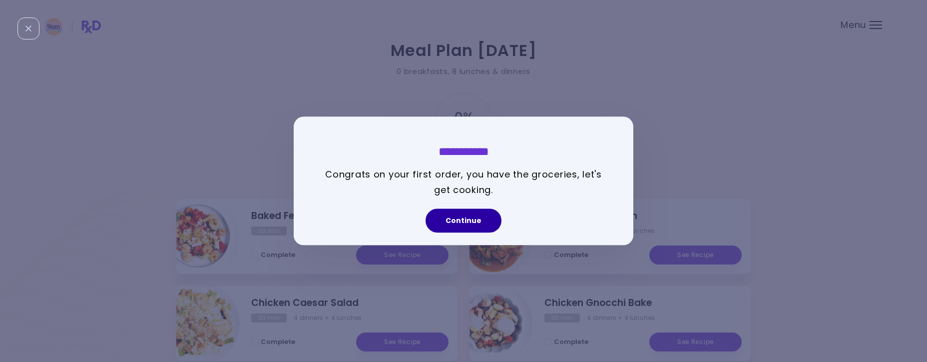
click at [485, 219] on button "Continue" at bounding box center [464, 221] width 76 height 24
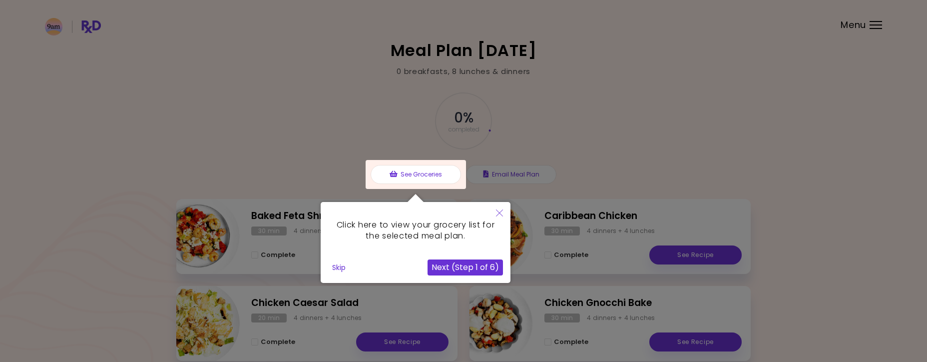
click at [659, 135] on div at bounding box center [463, 294] width 927 height 589
click at [500, 218] on button "Close" at bounding box center [499, 213] width 22 height 23
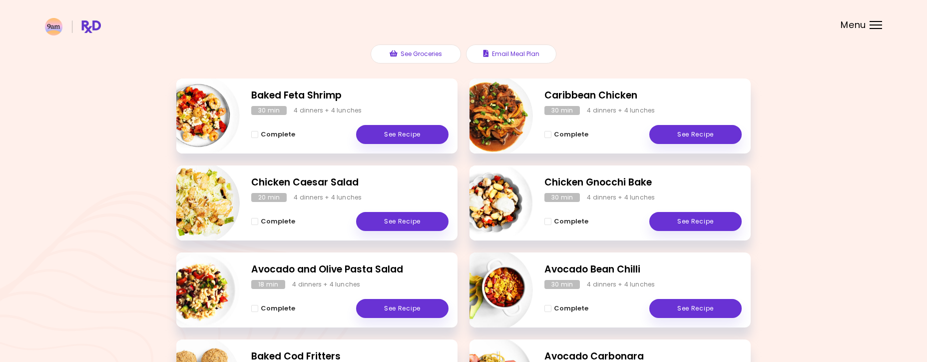
scroll to position [114, 0]
